Goal: Transaction & Acquisition: Purchase product/service

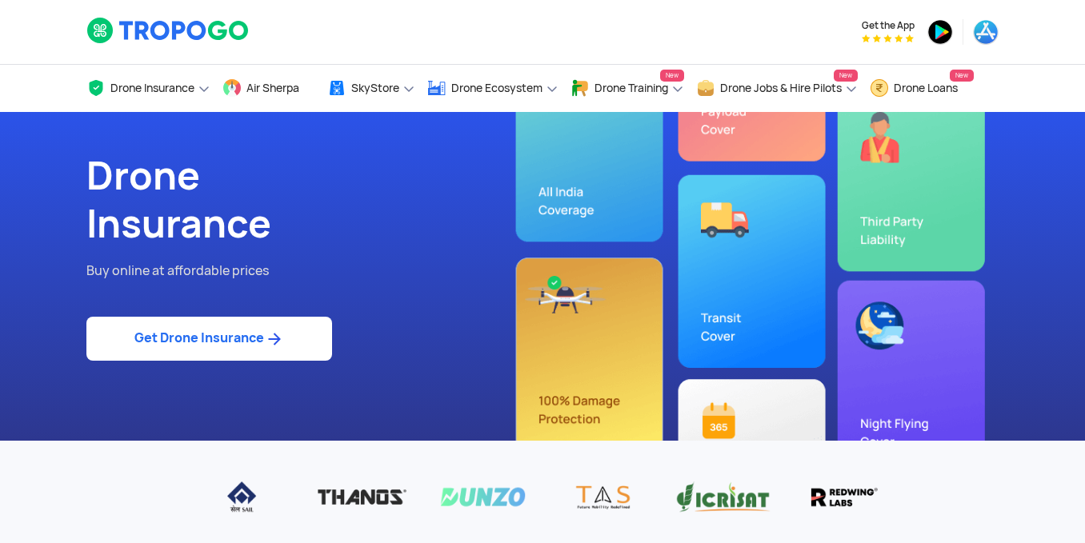
click at [266, 325] on link "Get Drone Insurance" at bounding box center [209, 339] width 246 height 44
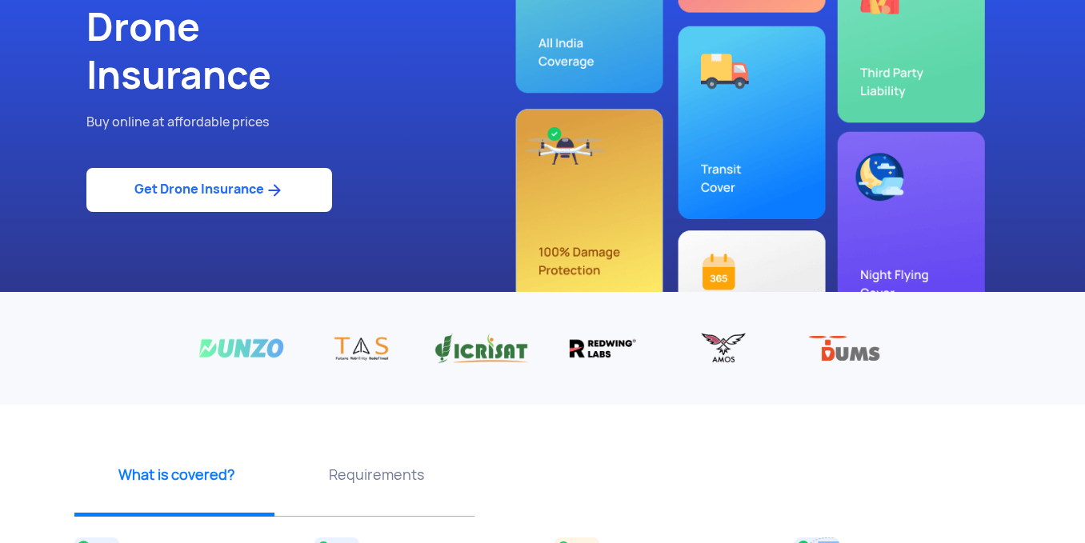
scroll to position [240, 0]
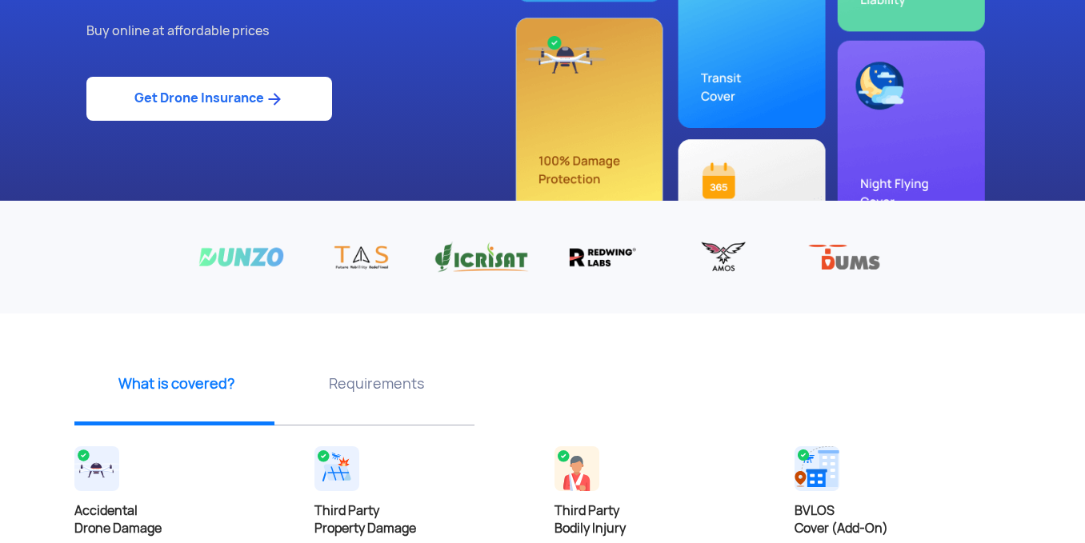
click at [261, 96] on link "Get Drone Insurance" at bounding box center [209, 99] width 246 height 44
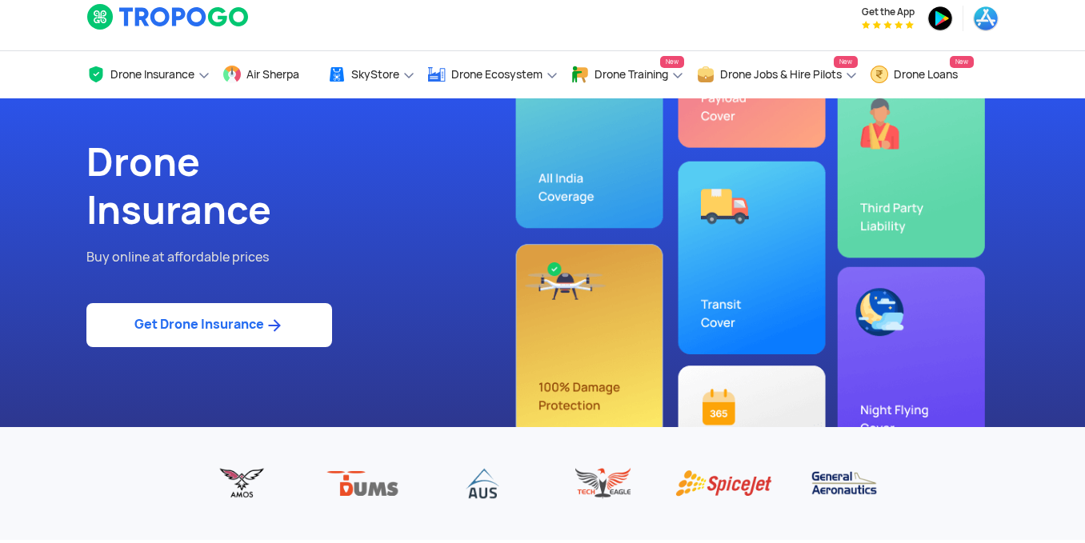
scroll to position [0, 0]
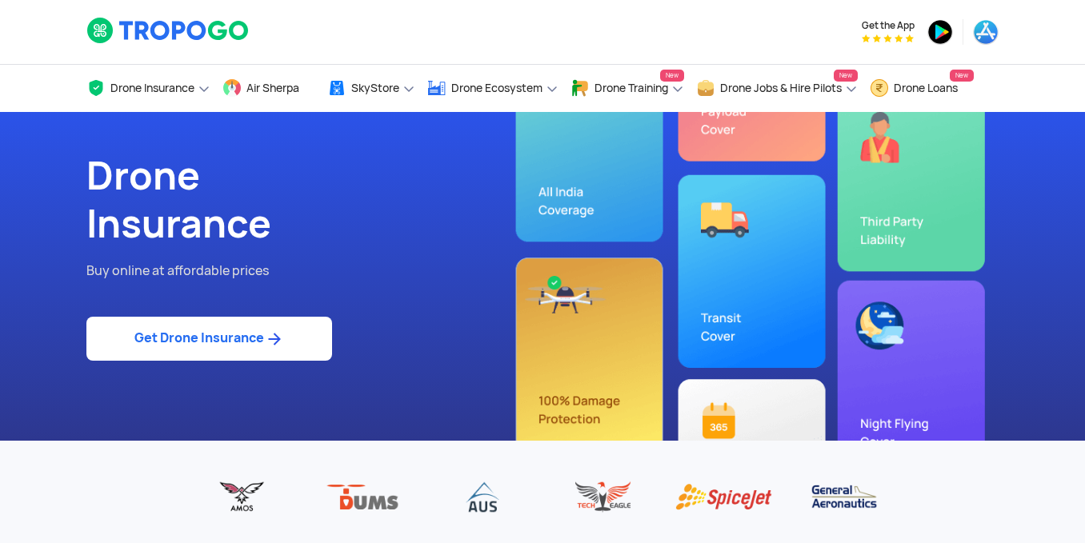
click at [224, 328] on link "Get Drone Insurance" at bounding box center [209, 339] width 246 height 44
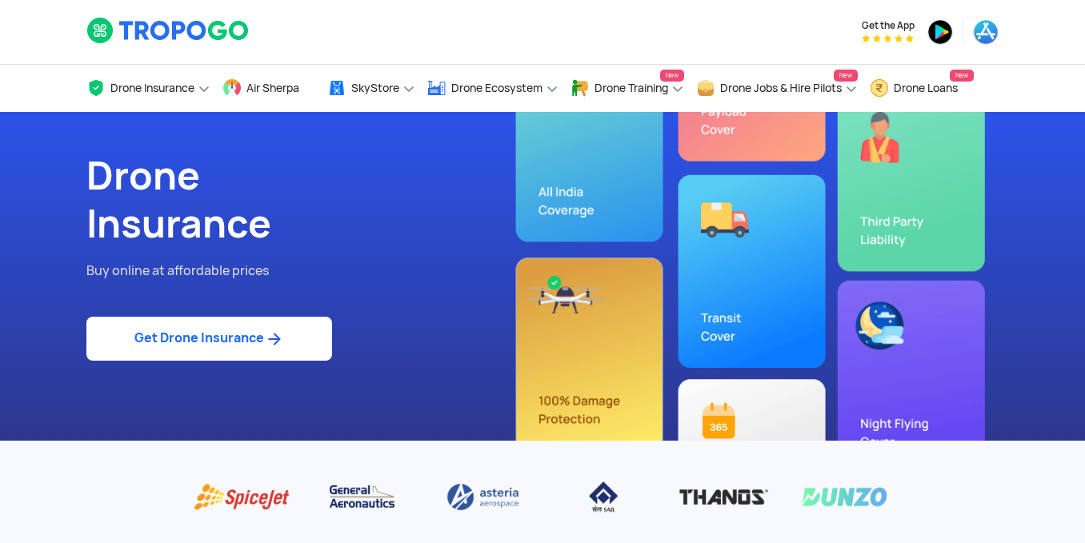
click at [239, 336] on link "Get Drone Insurance" at bounding box center [209, 339] width 246 height 44
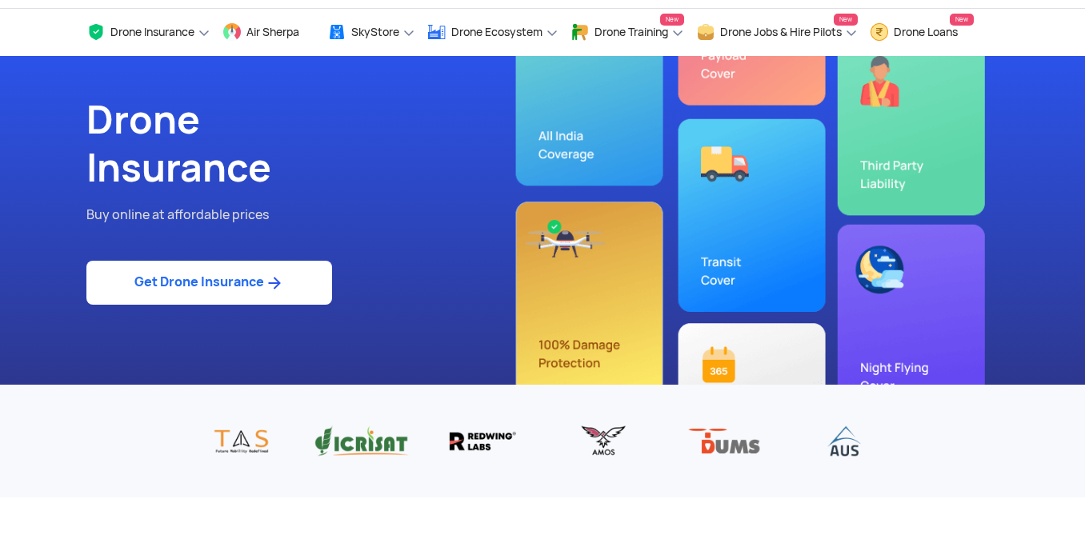
scroll to position [80, 0]
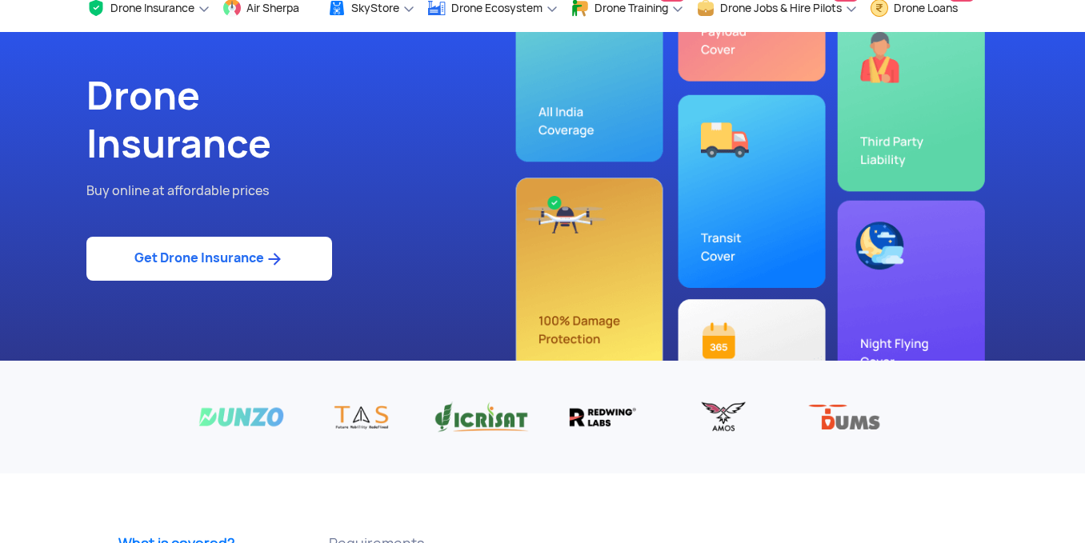
click at [287, 253] on link "Get Drone Insurance" at bounding box center [209, 259] width 246 height 44
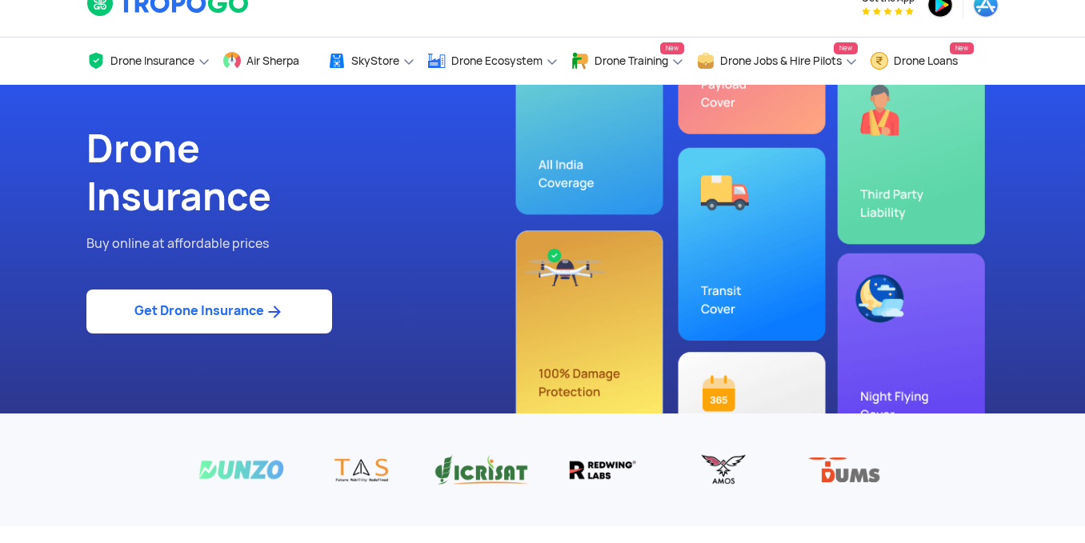
scroll to position [0, 0]
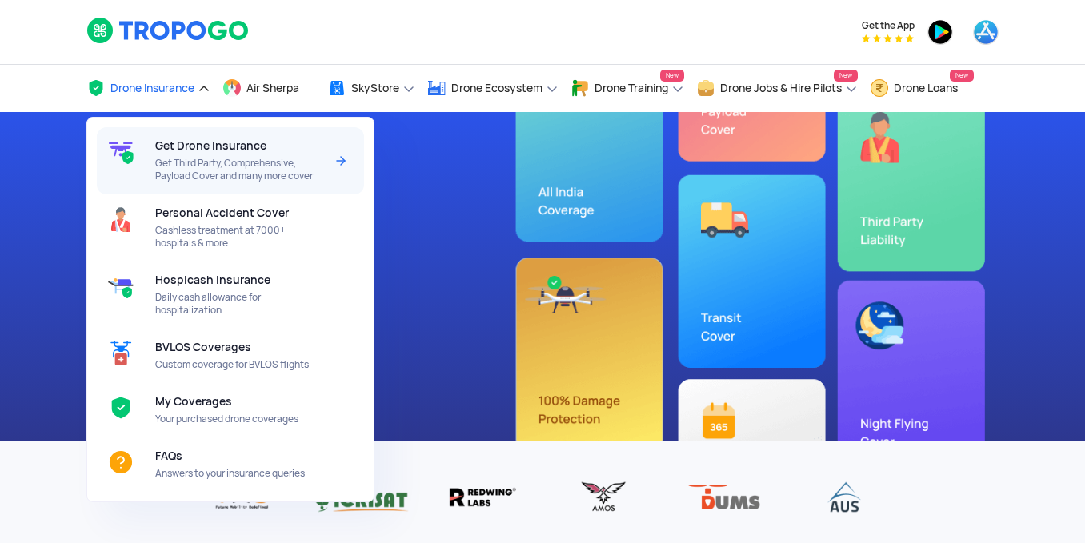
click at [198, 154] on div "Get Drone Insurance Get Third Party, Comprehensive, Payload Cover and many more…" at bounding box center [242, 160] width 175 height 67
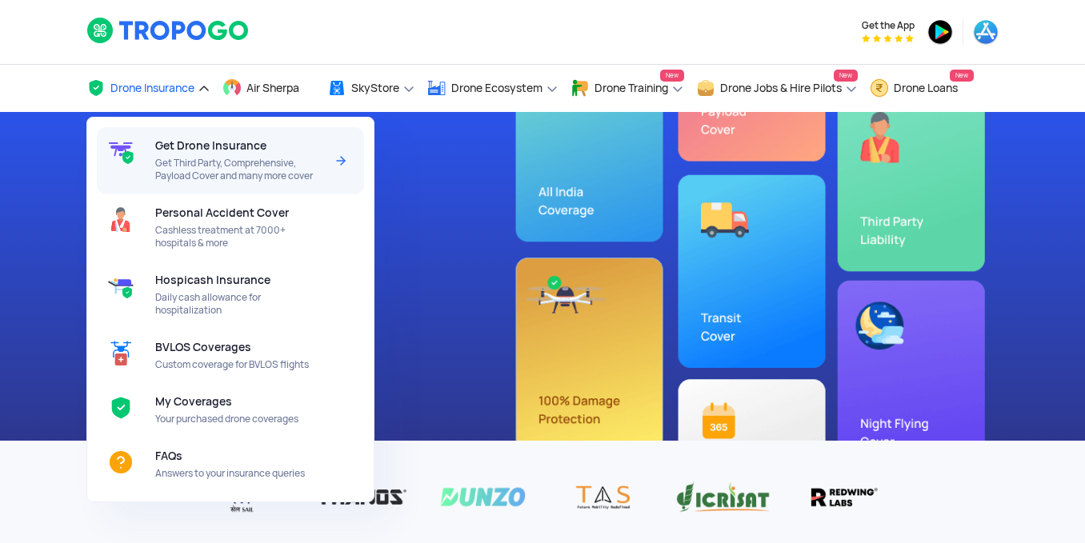
click at [196, 152] on span "Get Drone Insurance" at bounding box center [210, 145] width 111 height 13
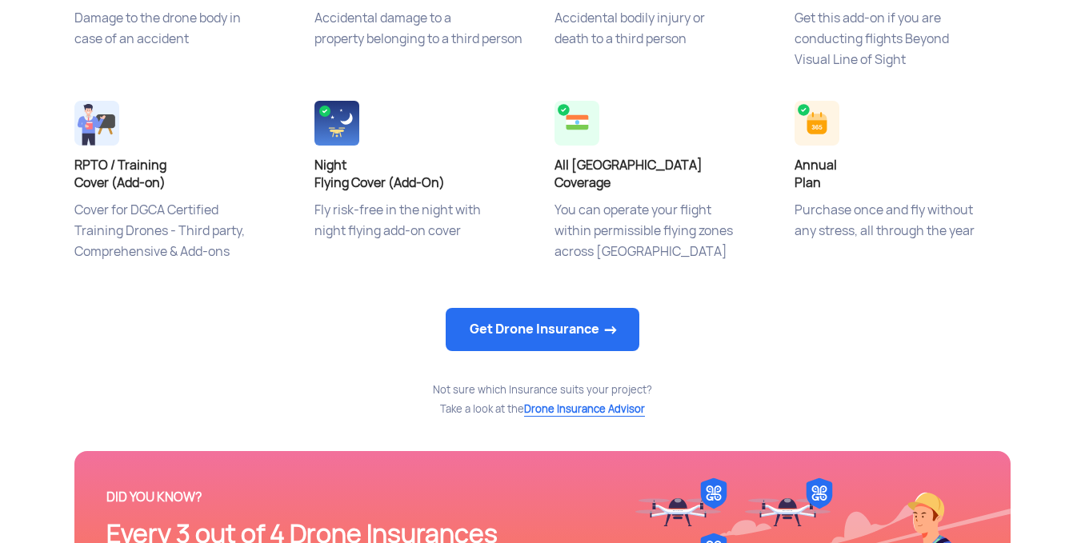
scroll to position [960, 0]
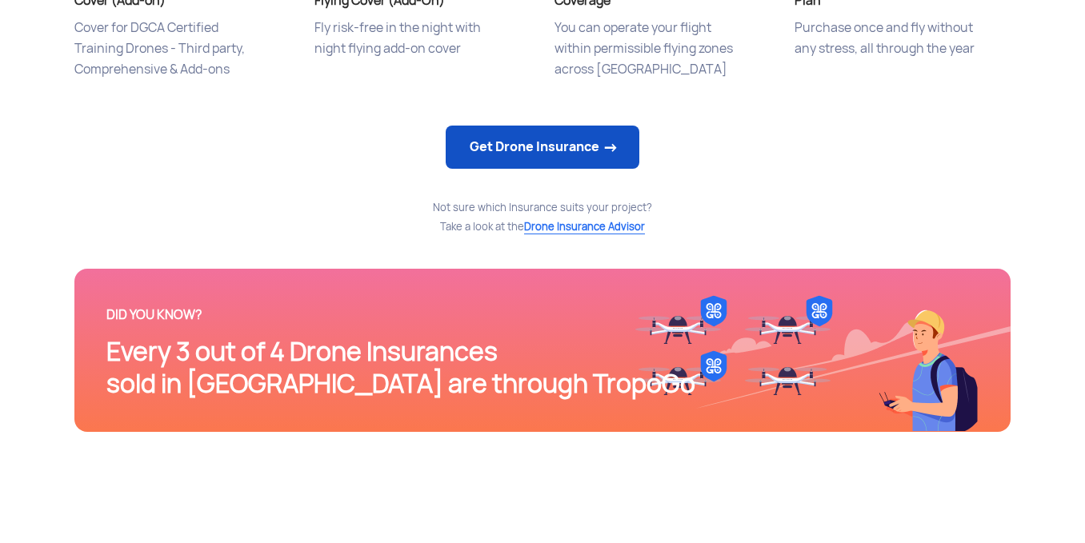
click at [601, 154] on link "Get Drone Insurance" at bounding box center [543, 147] width 194 height 43
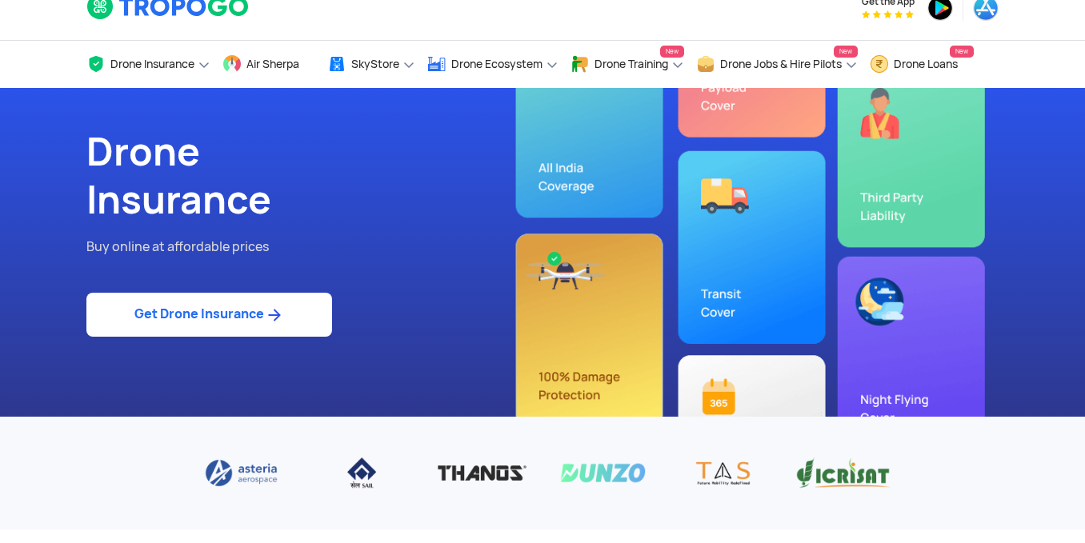
scroll to position [0, 0]
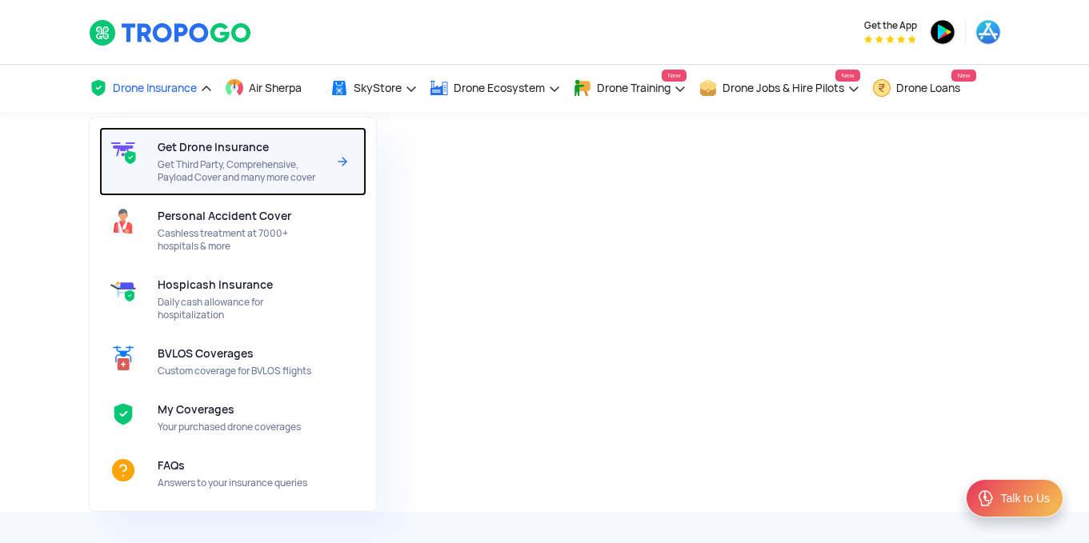
click at [193, 161] on span "Get Third Party, Comprehensive, Payload Cover and many more cover" at bounding box center [242, 171] width 169 height 26
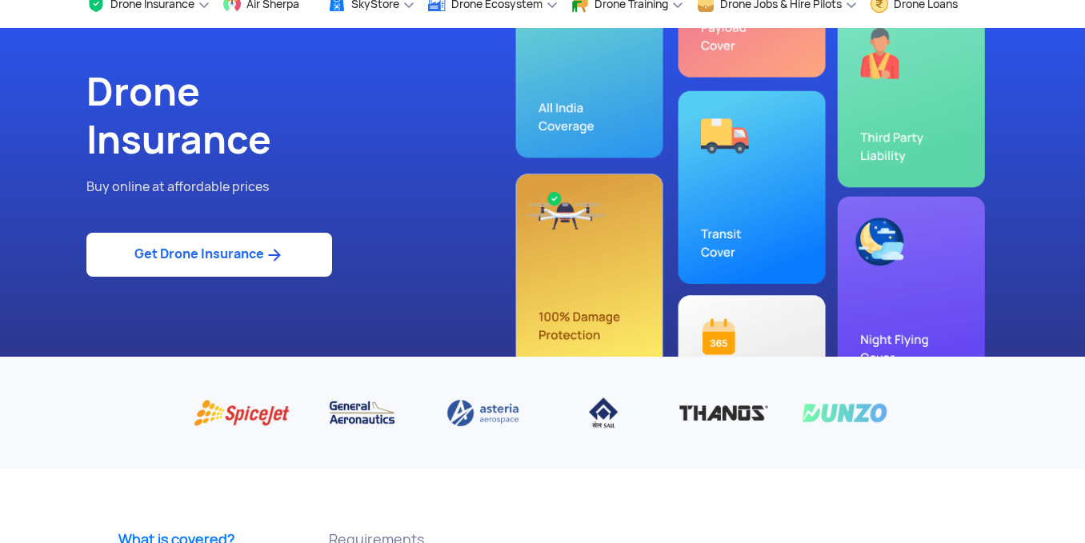
scroll to position [80, 0]
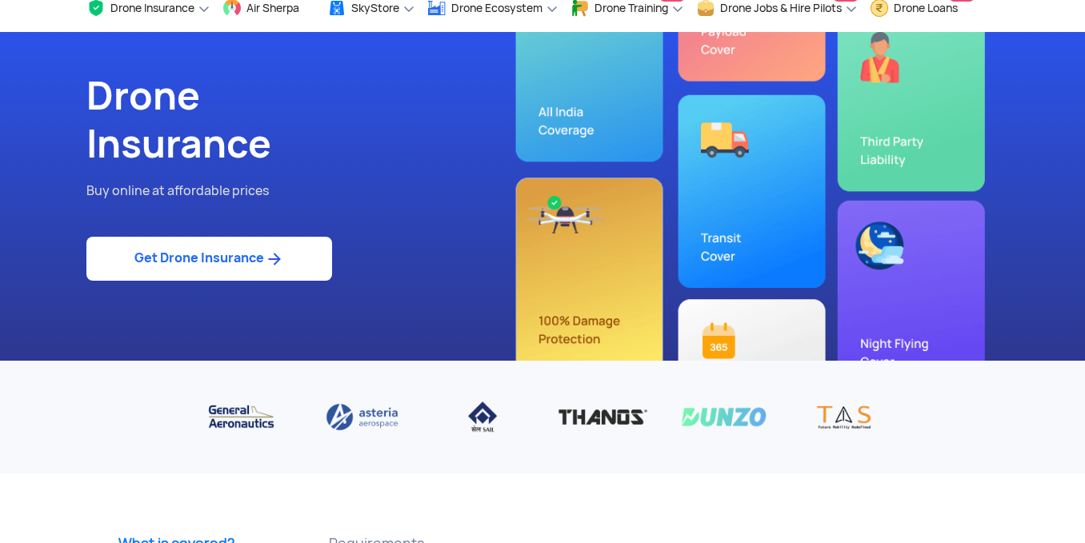
click at [244, 252] on link "Get Drone Insurance" at bounding box center [209, 259] width 246 height 44
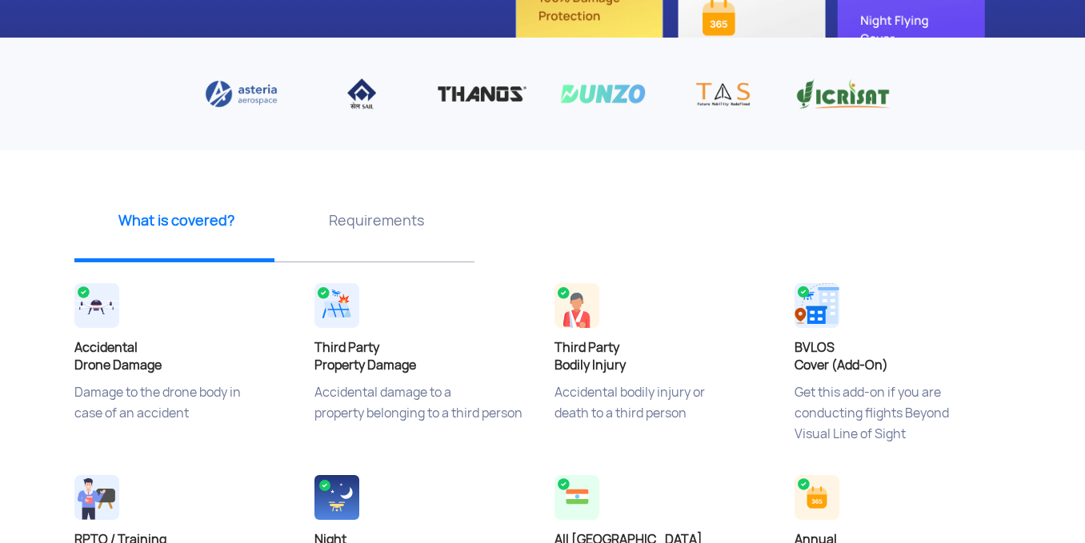
scroll to position [160, 0]
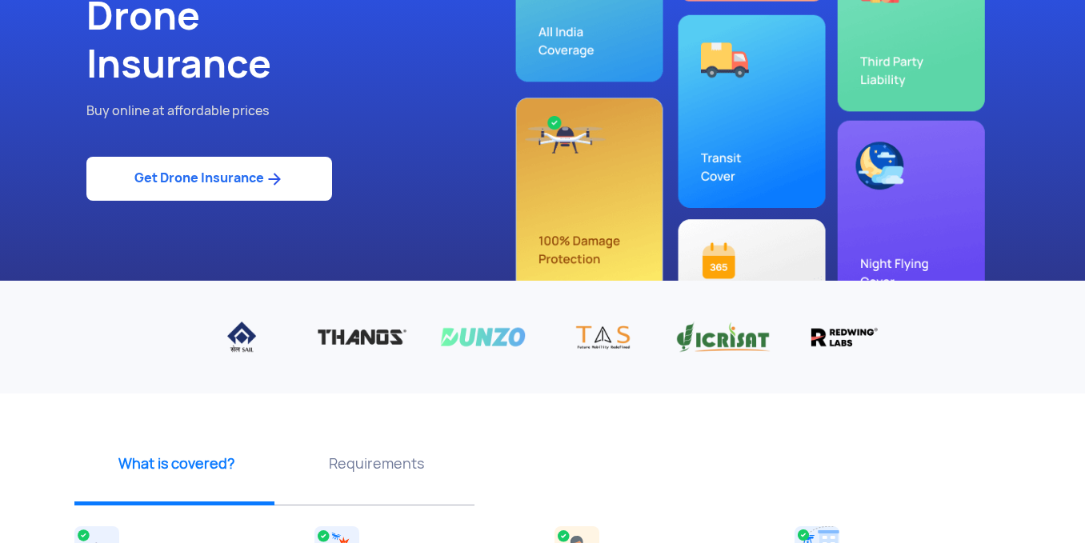
click at [280, 186] on img at bounding box center [274, 179] width 20 height 19
click at [218, 185] on link "Get Drone Insurance" at bounding box center [209, 179] width 246 height 44
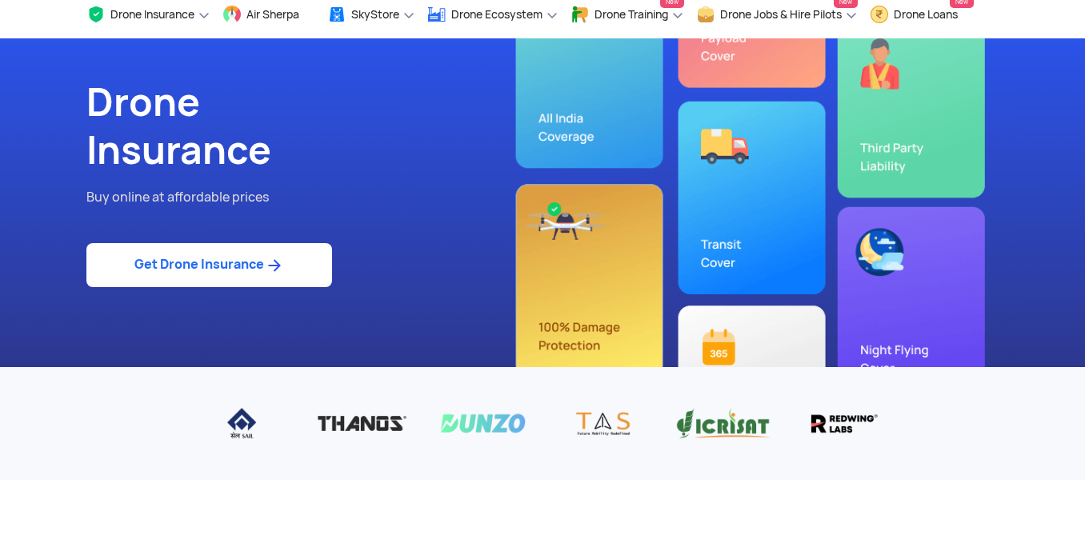
scroll to position [0, 0]
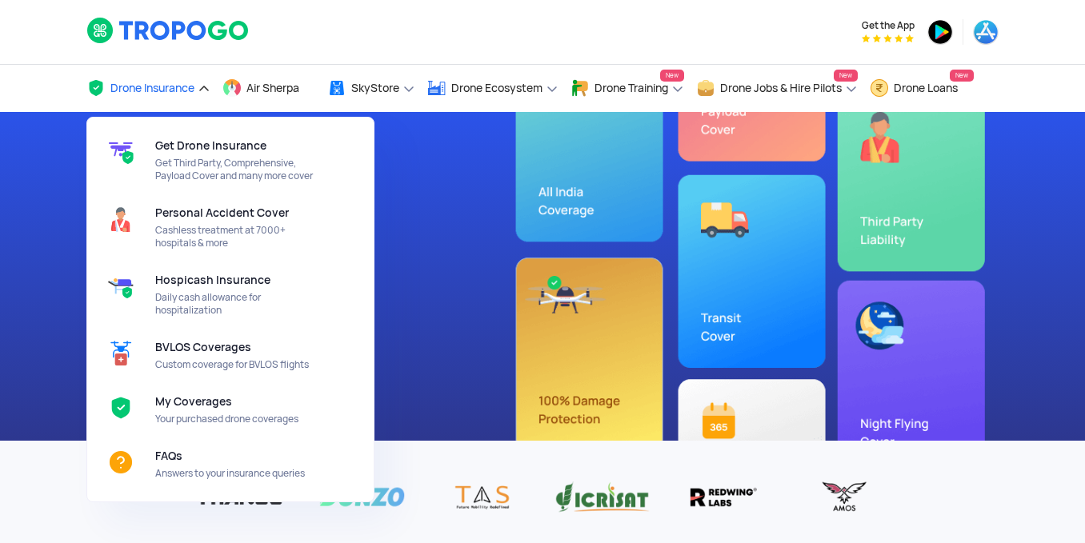
click at [151, 66] on link "Drone Insurance" at bounding box center [148, 88] width 124 height 47
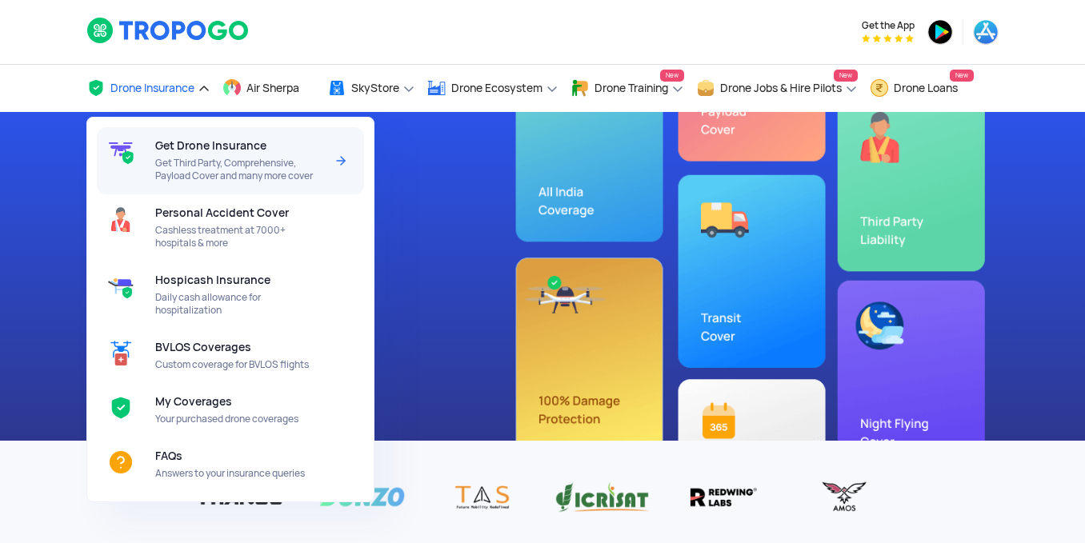
click at [153, 140] on div at bounding box center [126, 160] width 58 height 67
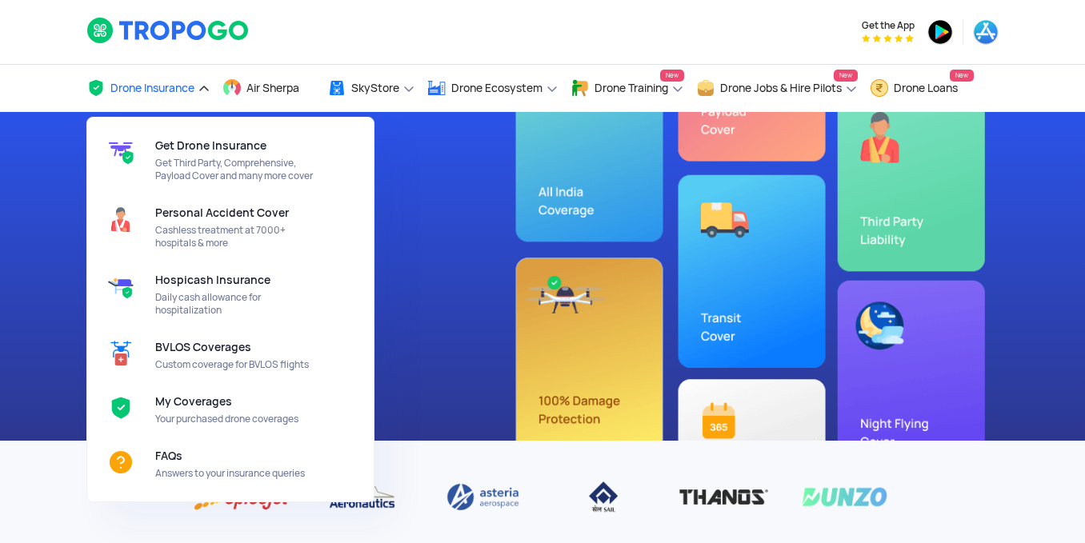
click at [163, 101] on link "Drone Insurance" at bounding box center [148, 88] width 124 height 47
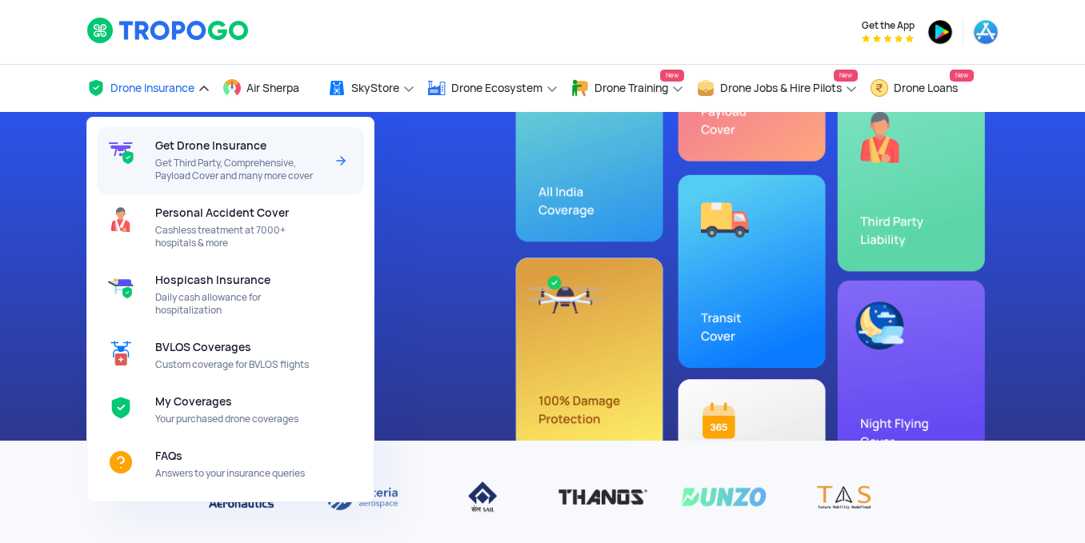
click at [175, 143] on span "Get Drone Insurance" at bounding box center [210, 145] width 111 height 13
click at [171, 162] on span "Get Third Party, Comprehensive, Payload Cover and many more cover" at bounding box center [239, 170] width 169 height 26
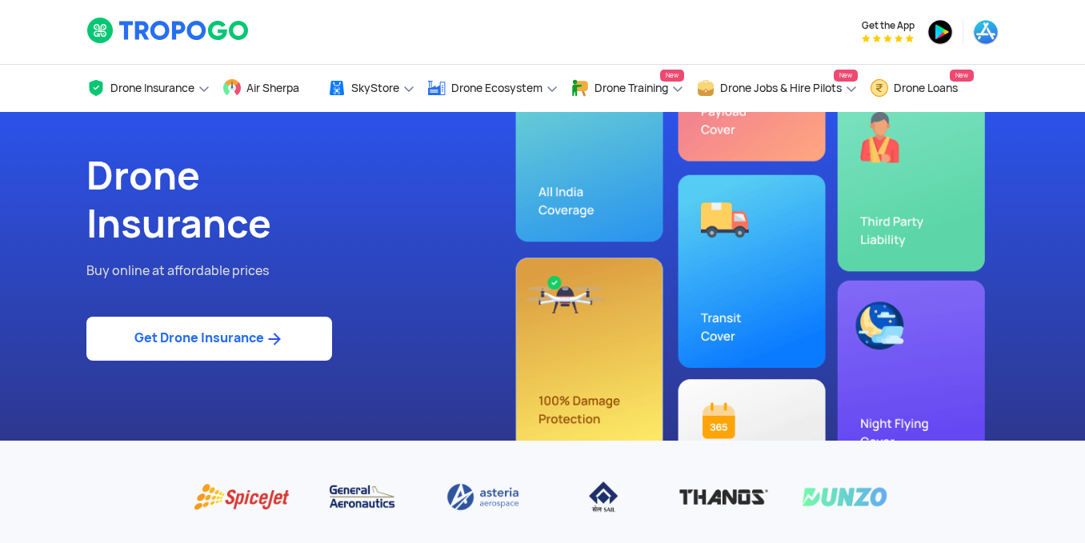
click at [214, 331] on link "Get Drone Insurance" at bounding box center [209, 339] width 246 height 44
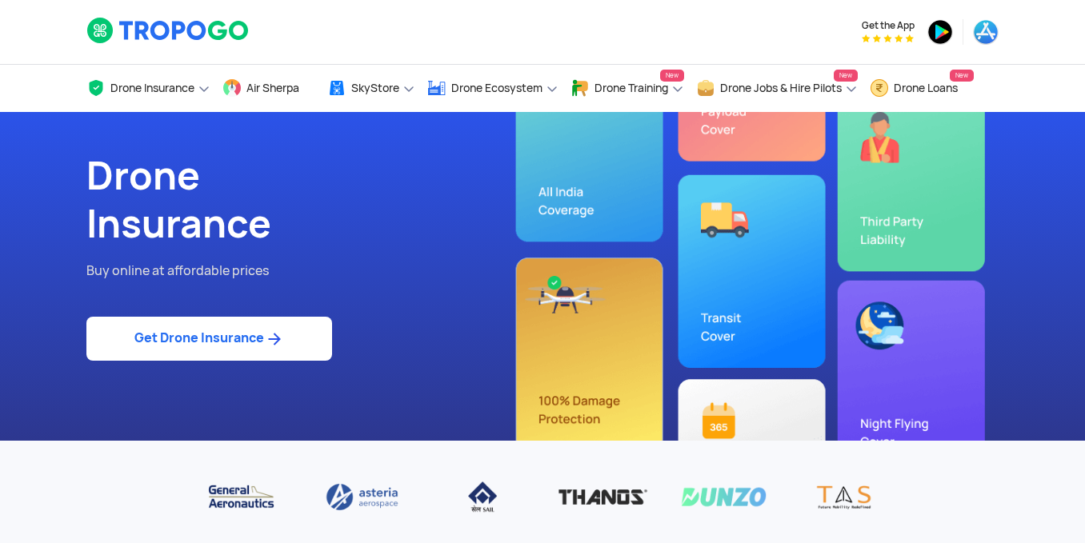
click at [249, 332] on link "Get Drone Insurance" at bounding box center [209, 339] width 246 height 44
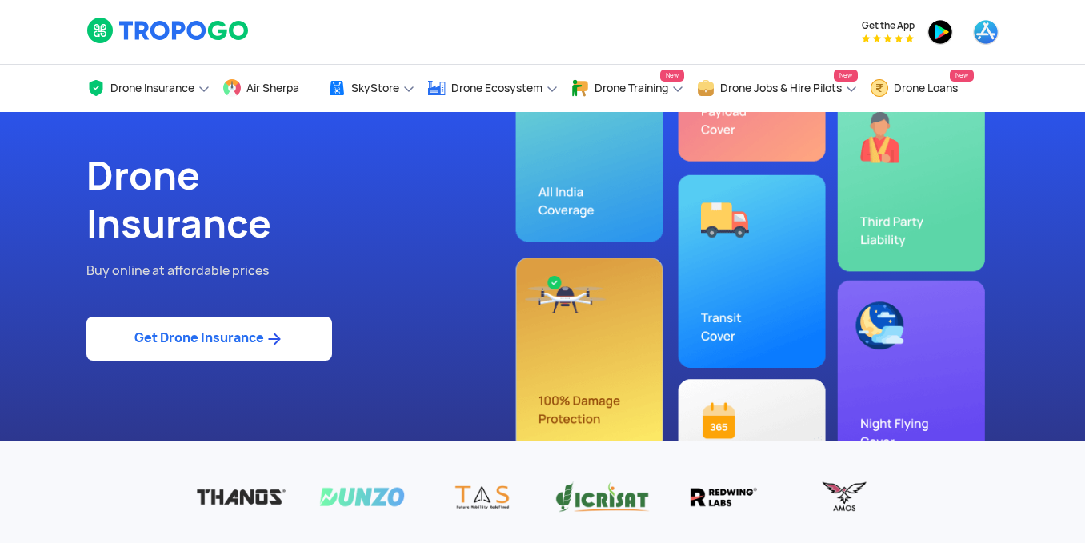
click at [256, 340] on link "Get Drone Insurance" at bounding box center [209, 339] width 246 height 44
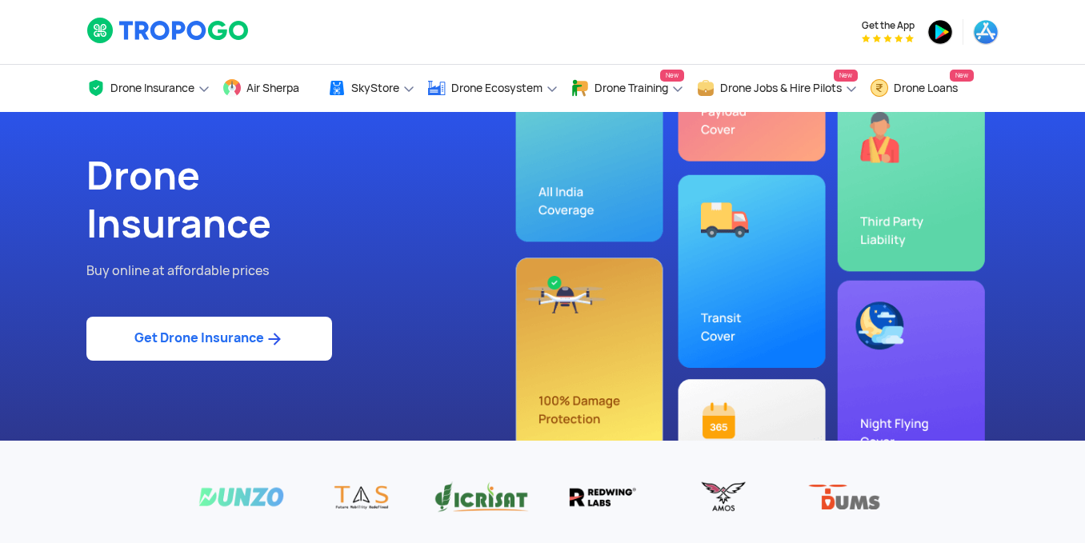
click at [279, 354] on link "Get Drone Insurance" at bounding box center [209, 339] width 246 height 44
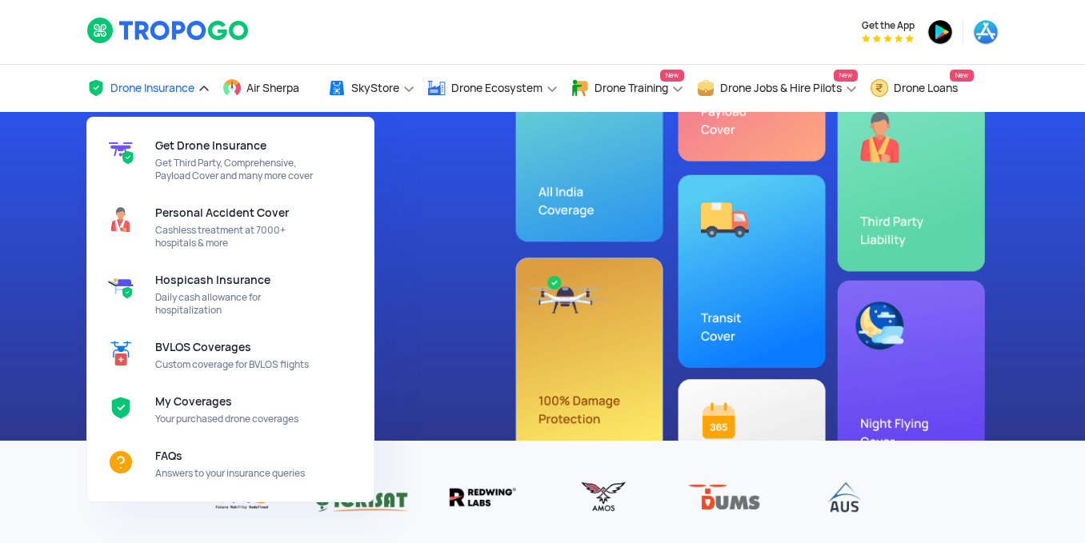
click at [190, 106] on link "Drone Insurance" at bounding box center [148, 88] width 124 height 47
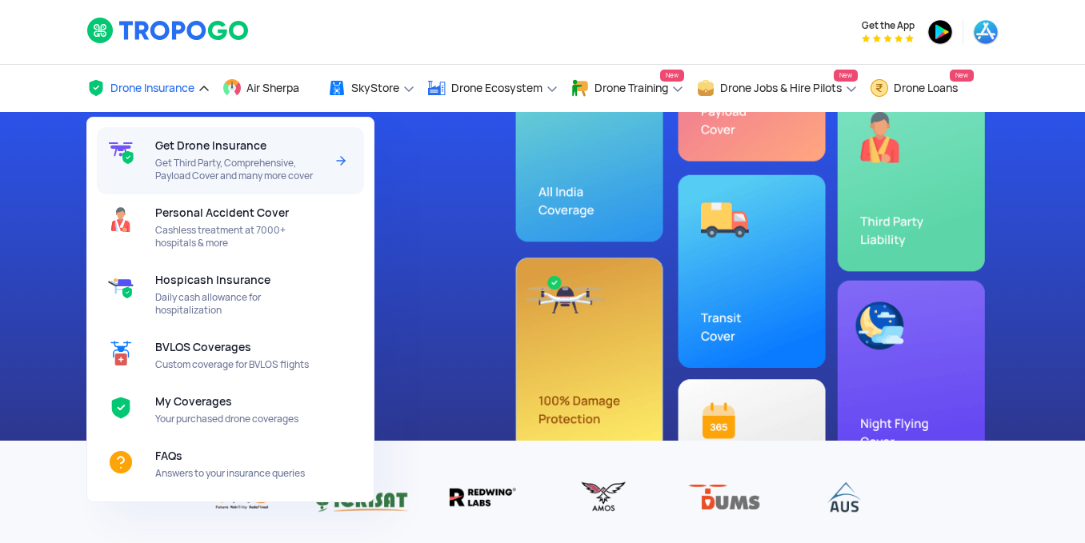
click at [214, 148] on span "Get Drone Insurance" at bounding box center [210, 145] width 111 height 13
